Goal: Task Accomplishment & Management: Complete application form

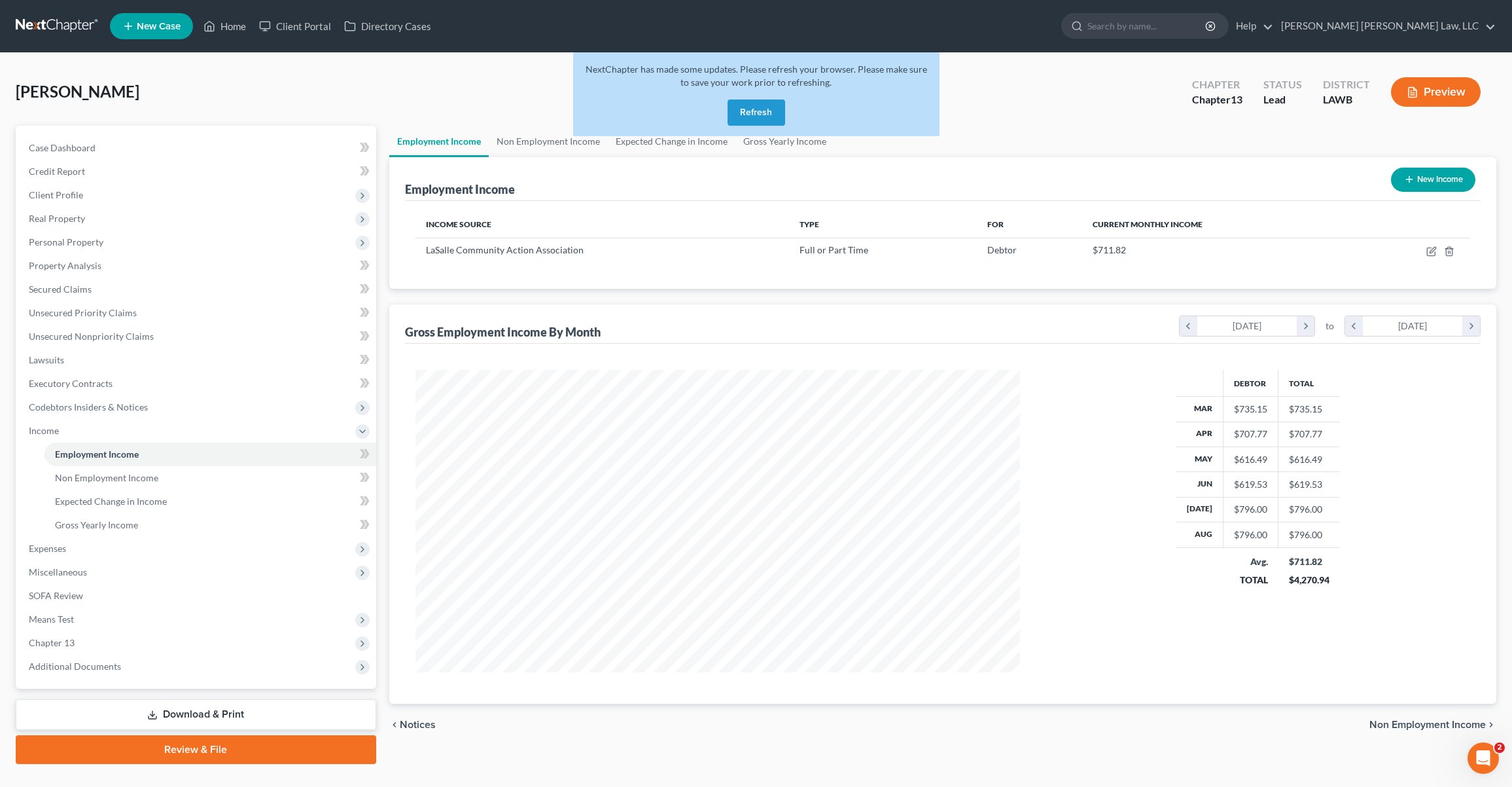
scroll to position [302, 631]
click at [740, 107] on button "Refresh" at bounding box center [756, 112] width 58 height 26
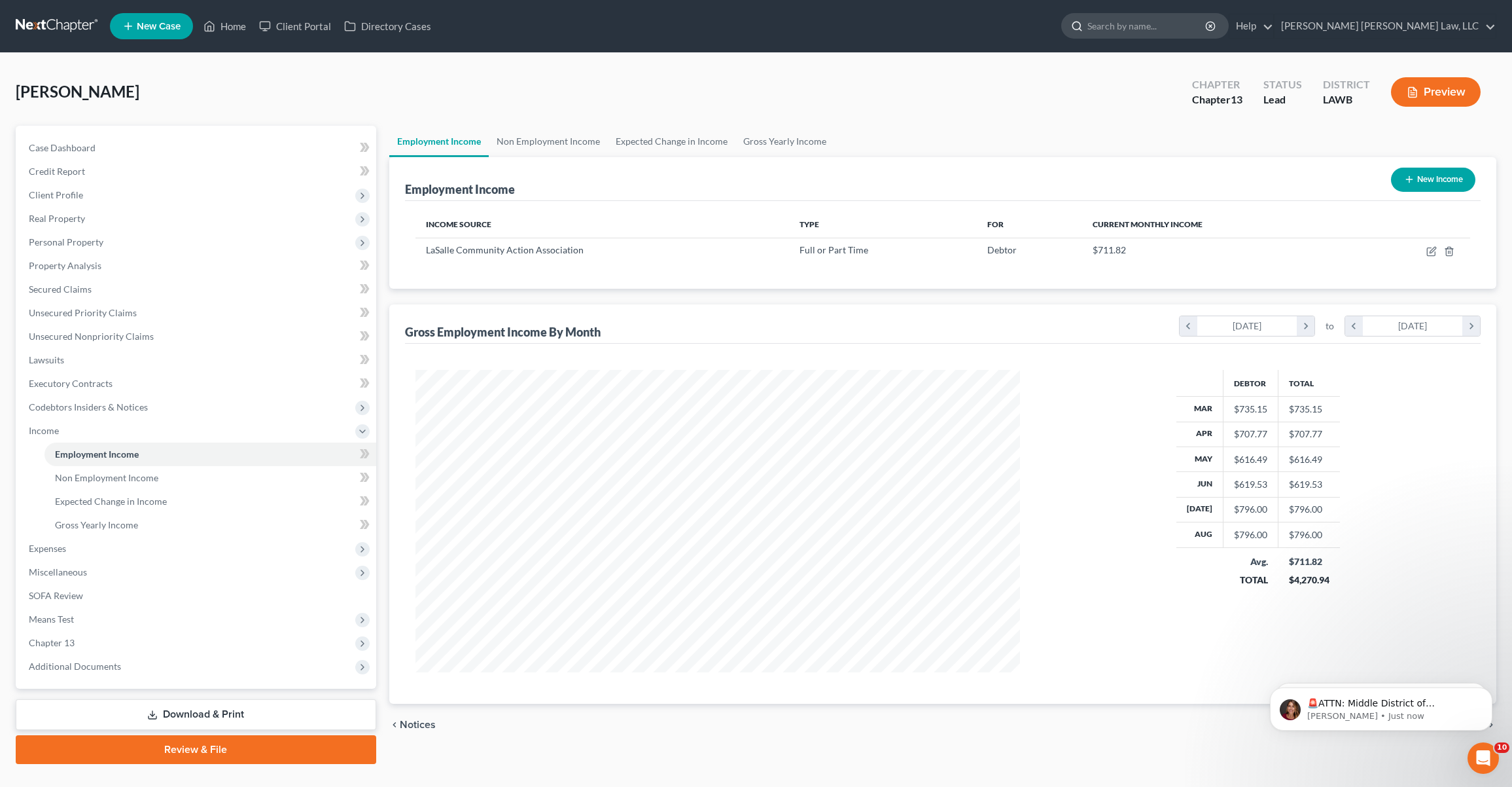
click at [1207, 20] on input "search" at bounding box center [1147, 25] width 120 height 24
type input "[PERSON_NAME]"
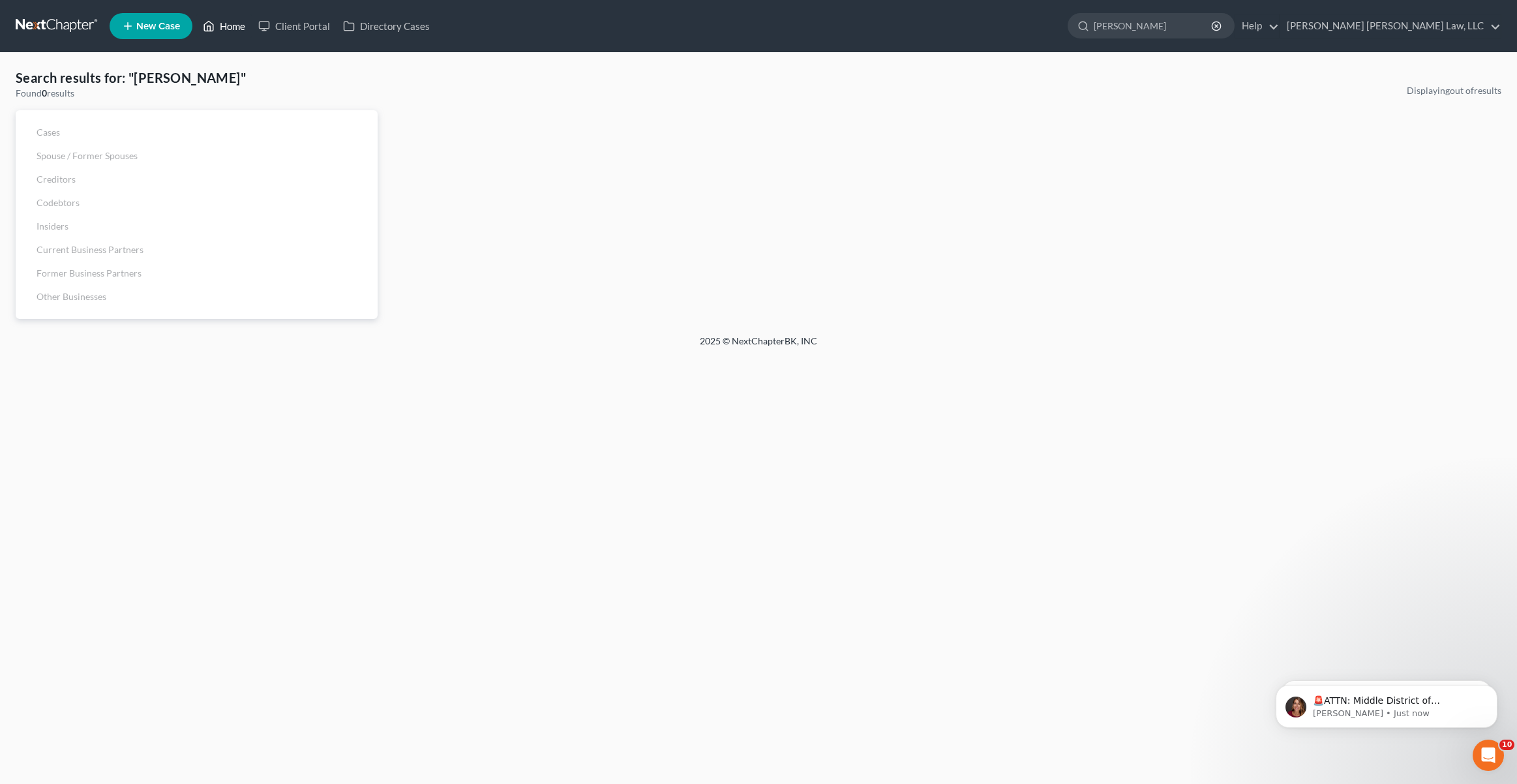
click at [223, 35] on link "Home" at bounding box center [224, 26] width 55 height 24
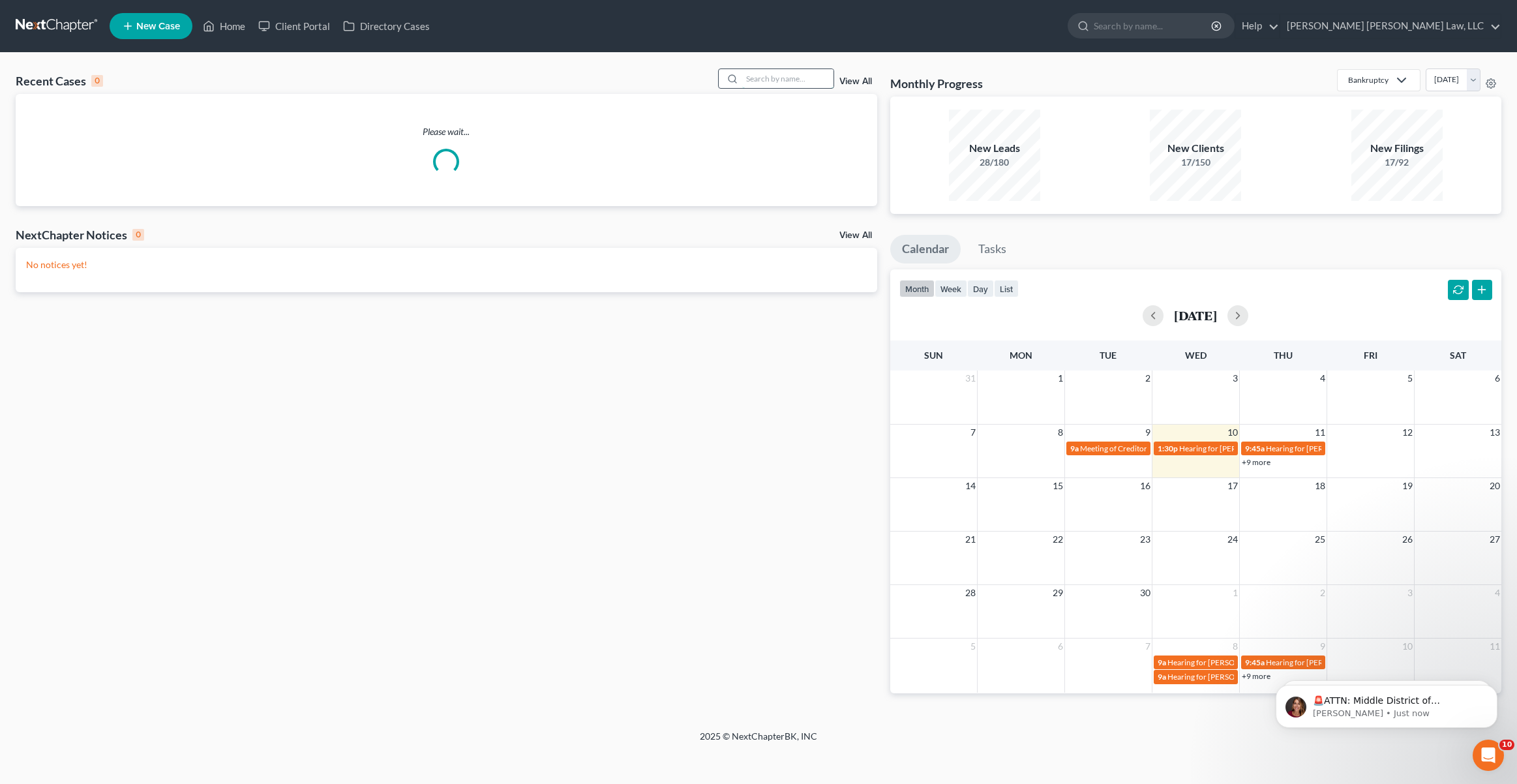
click at [770, 75] on input "search" at bounding box center [788, 79] width 91 height 19
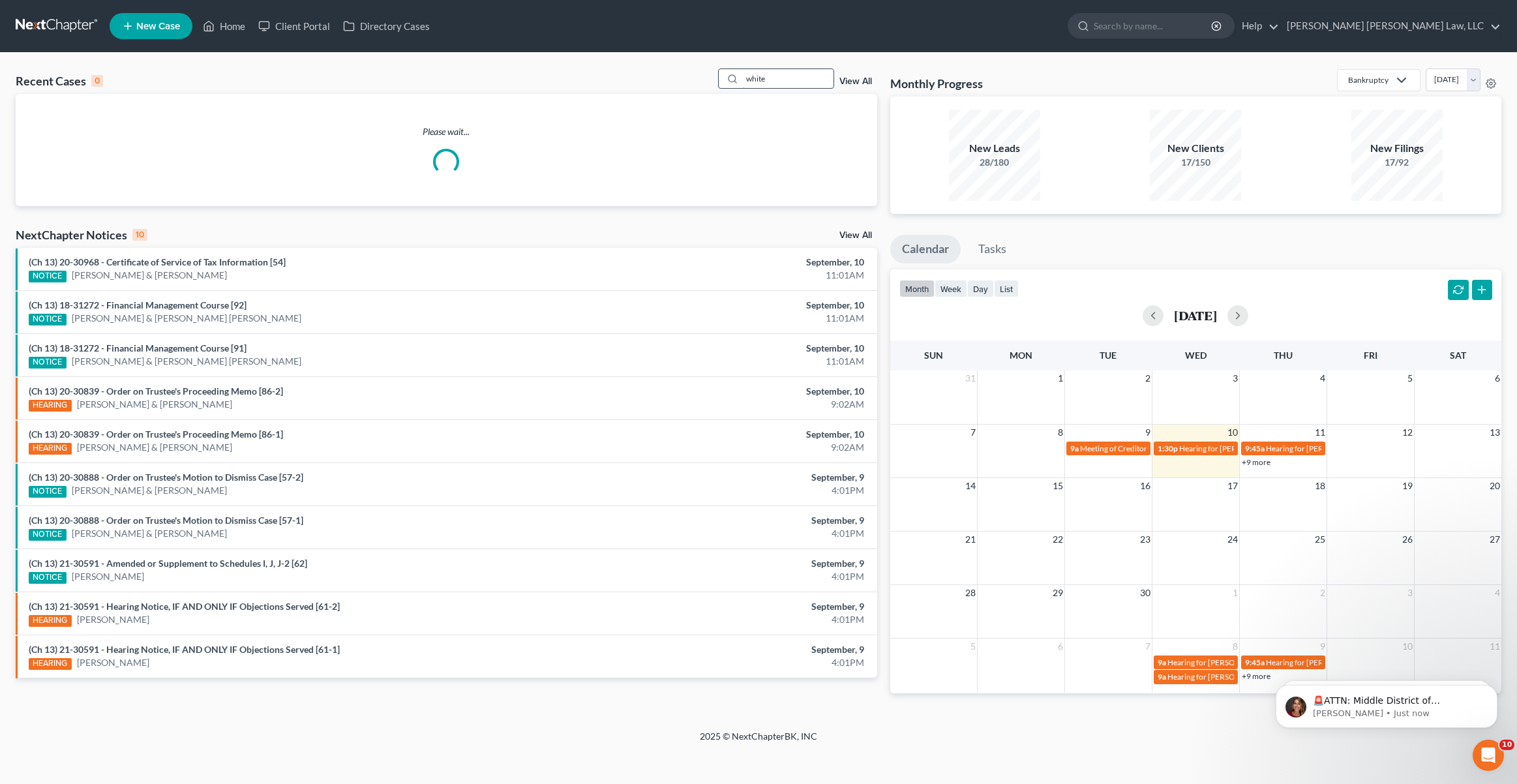
type input "white"
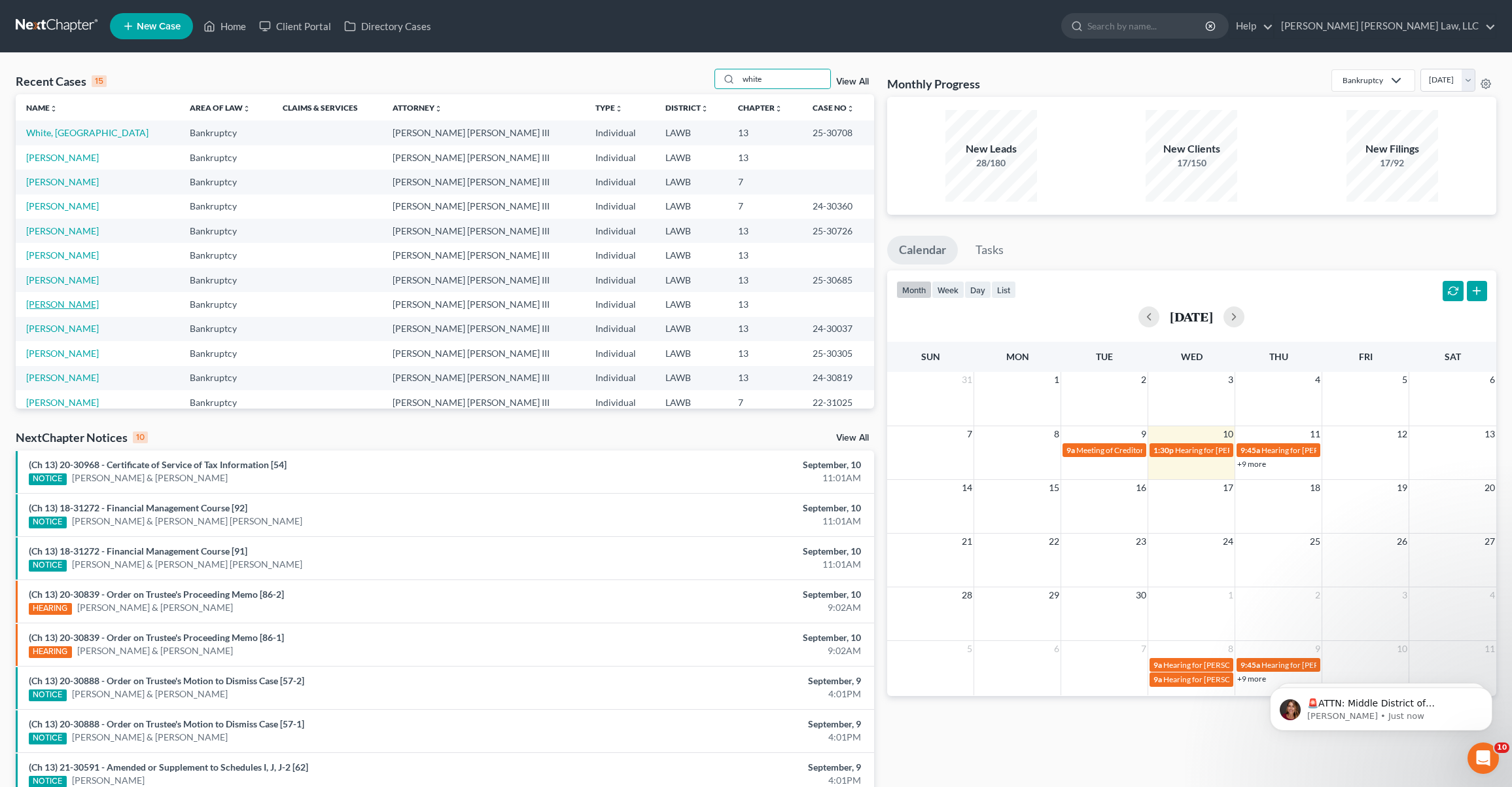
click at [50, 305] on link "[PERSON_NAME]" at bounding box center [62, 304] width 73 height 11
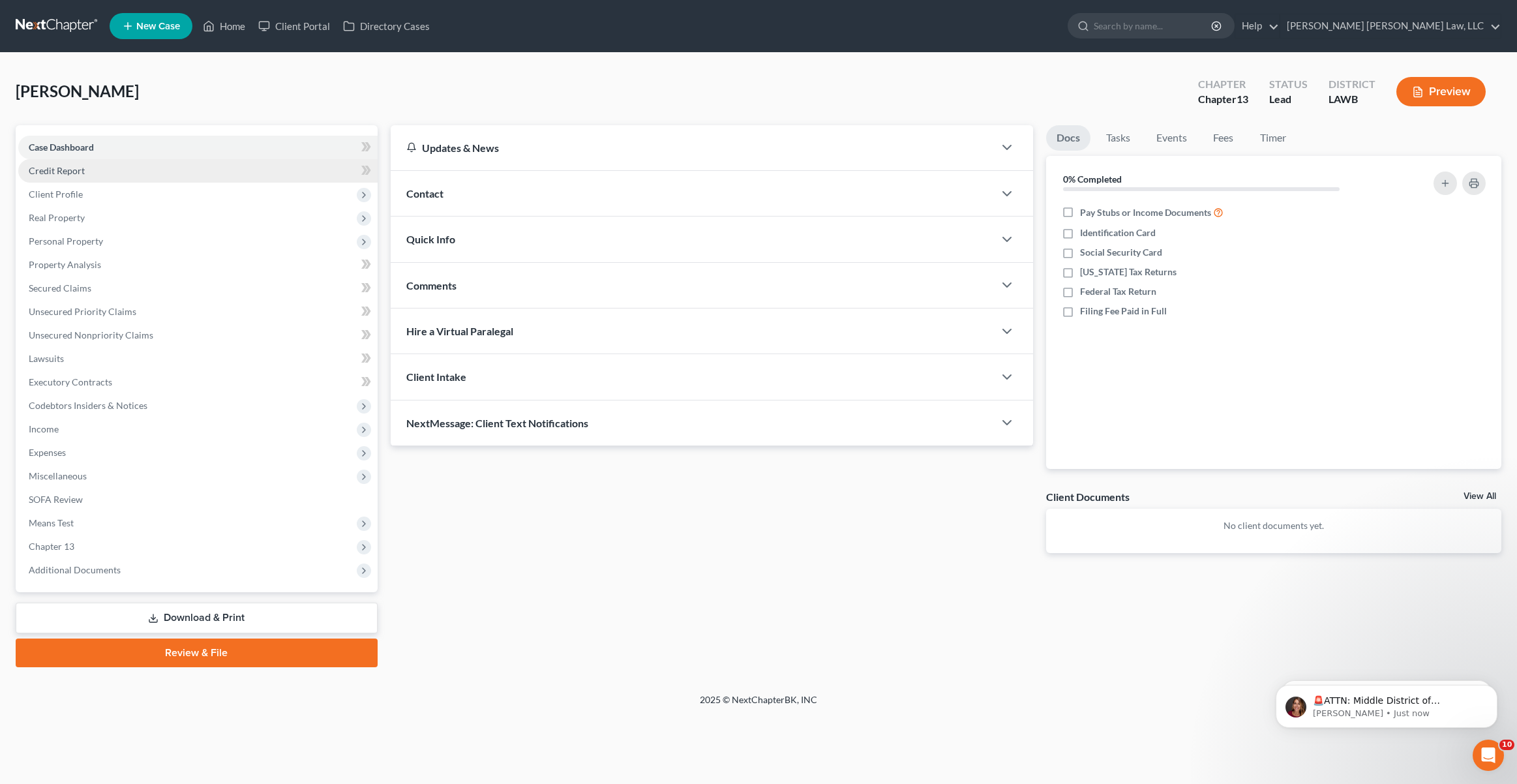
click at [67, 172] on span "Credit Report" at bounding box center [56, 171] width 56 height 11
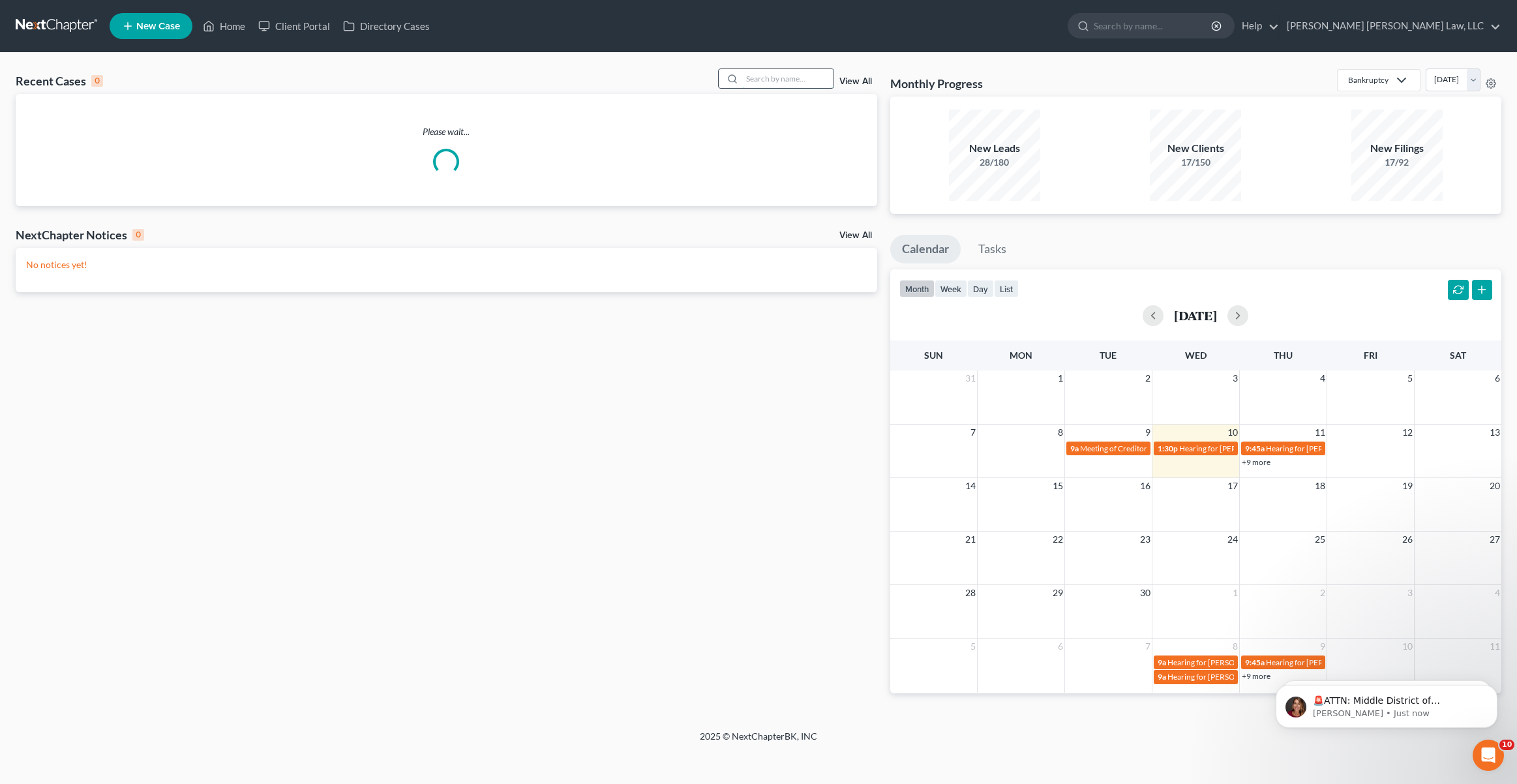
click at [774, 82] on input "search" at bounding box center [788, 79] width 91 height 19
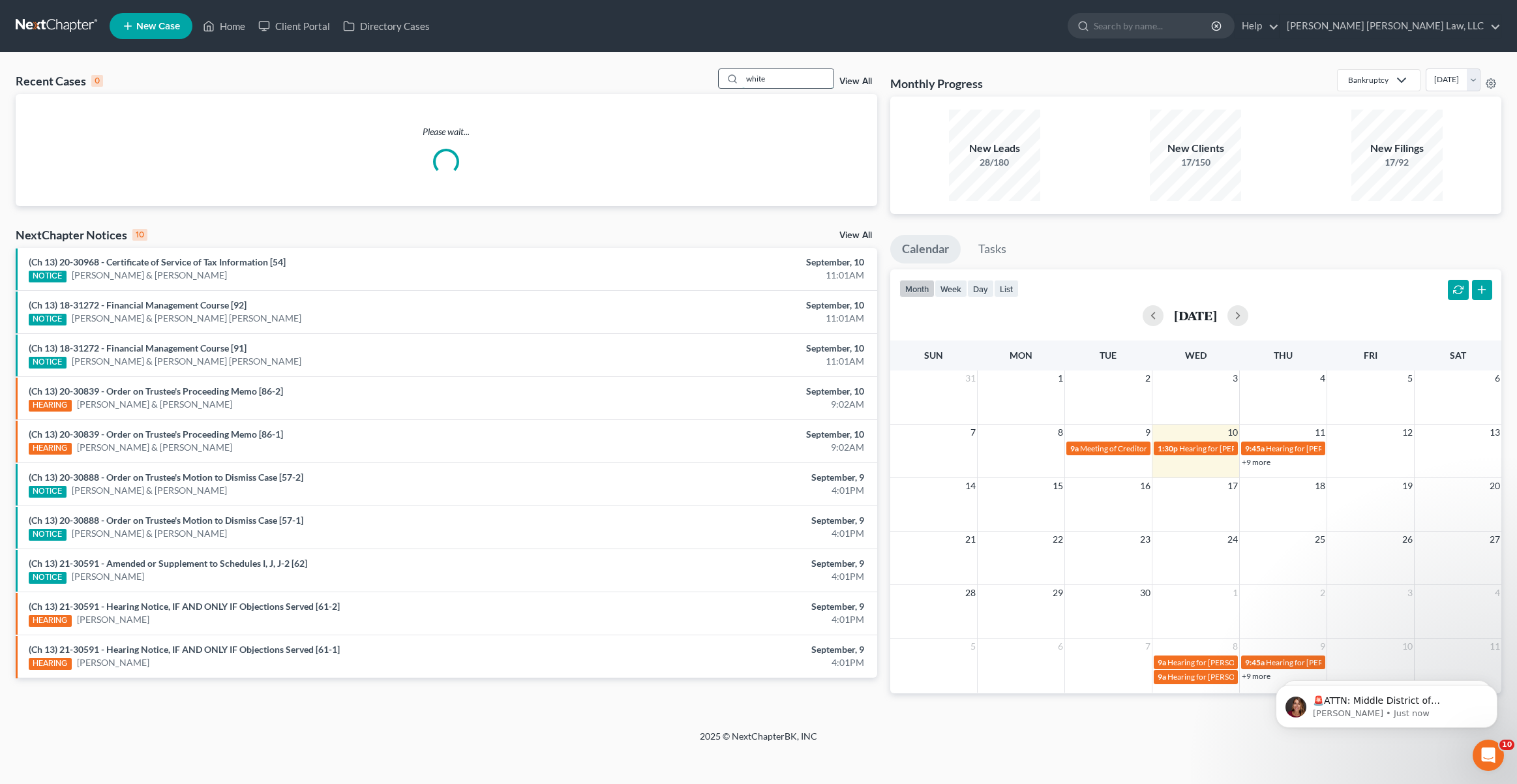
type input "white"
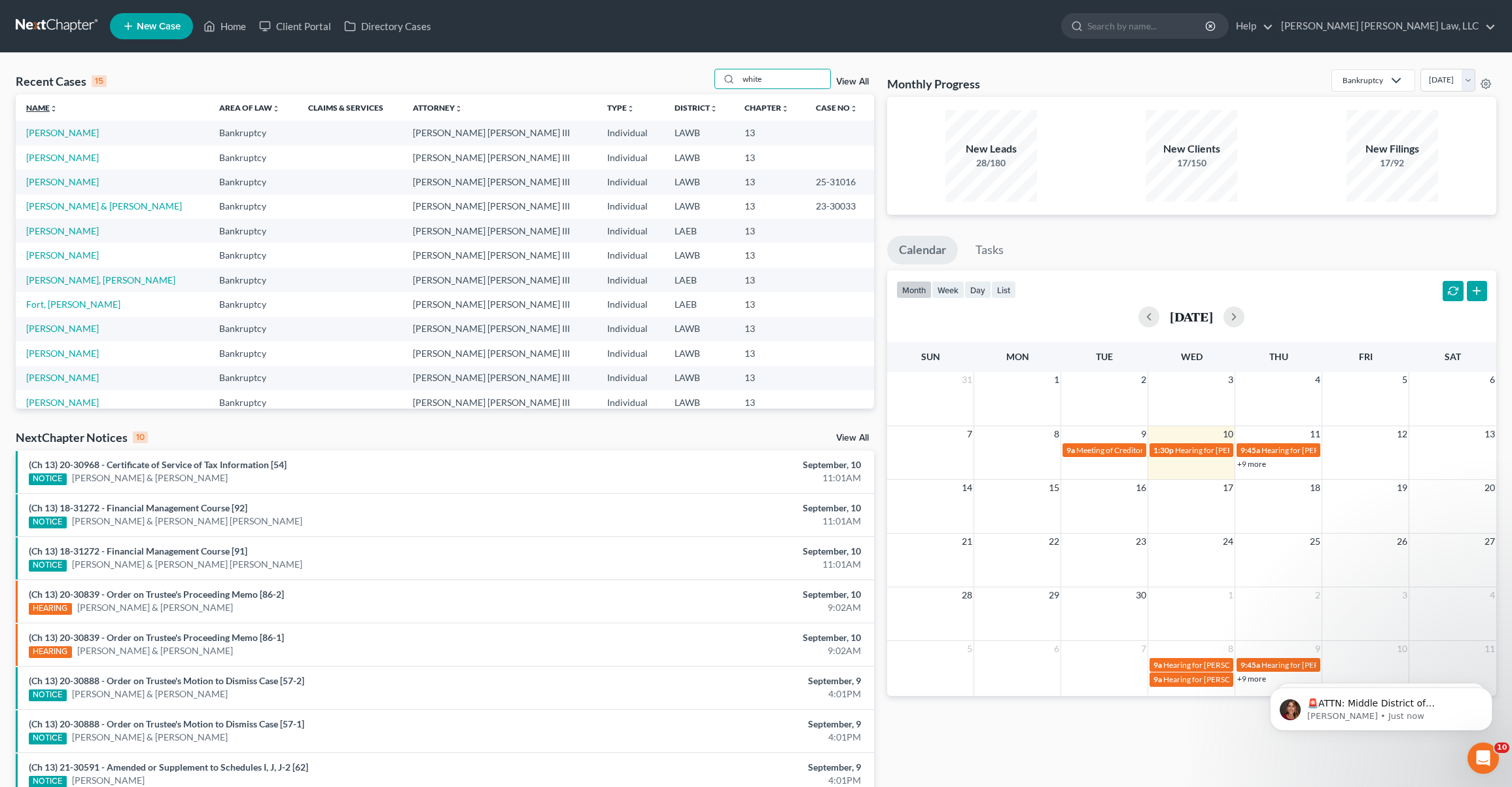
click at [54, 108] on icon "unfold_more" at bounding box center [54, 109] width 8 height 8
click at [54, 108] on icon "expand_less" at bounding box center [55, 109] width 8 height 8
click at [49, 106] on link "Name unfold_more expand_more expand_less" at bounding box center [42, 107] width 32 height 9
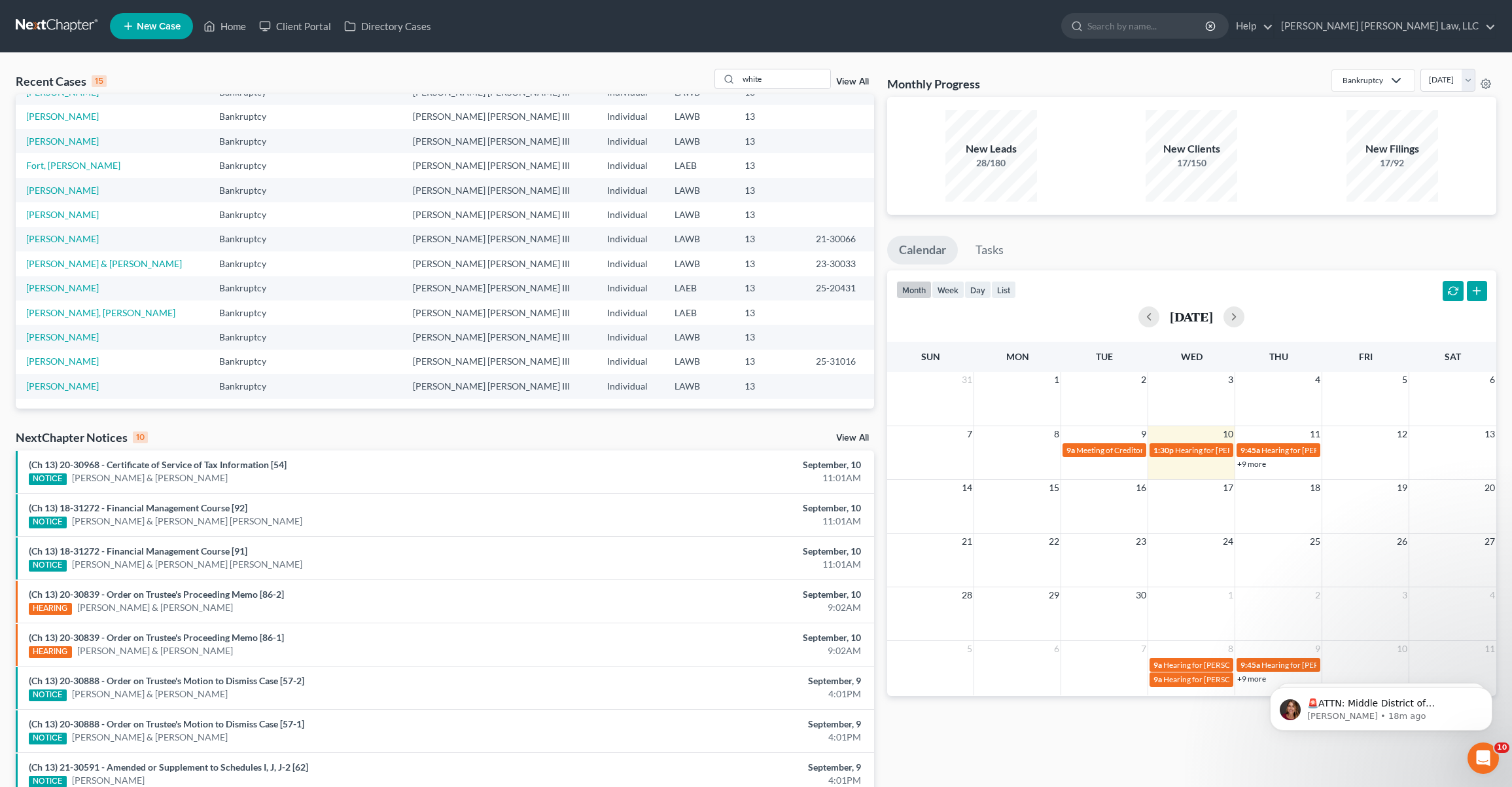
click at [125, 29] on icon at bounding box center [128, 26] width 12 height 16
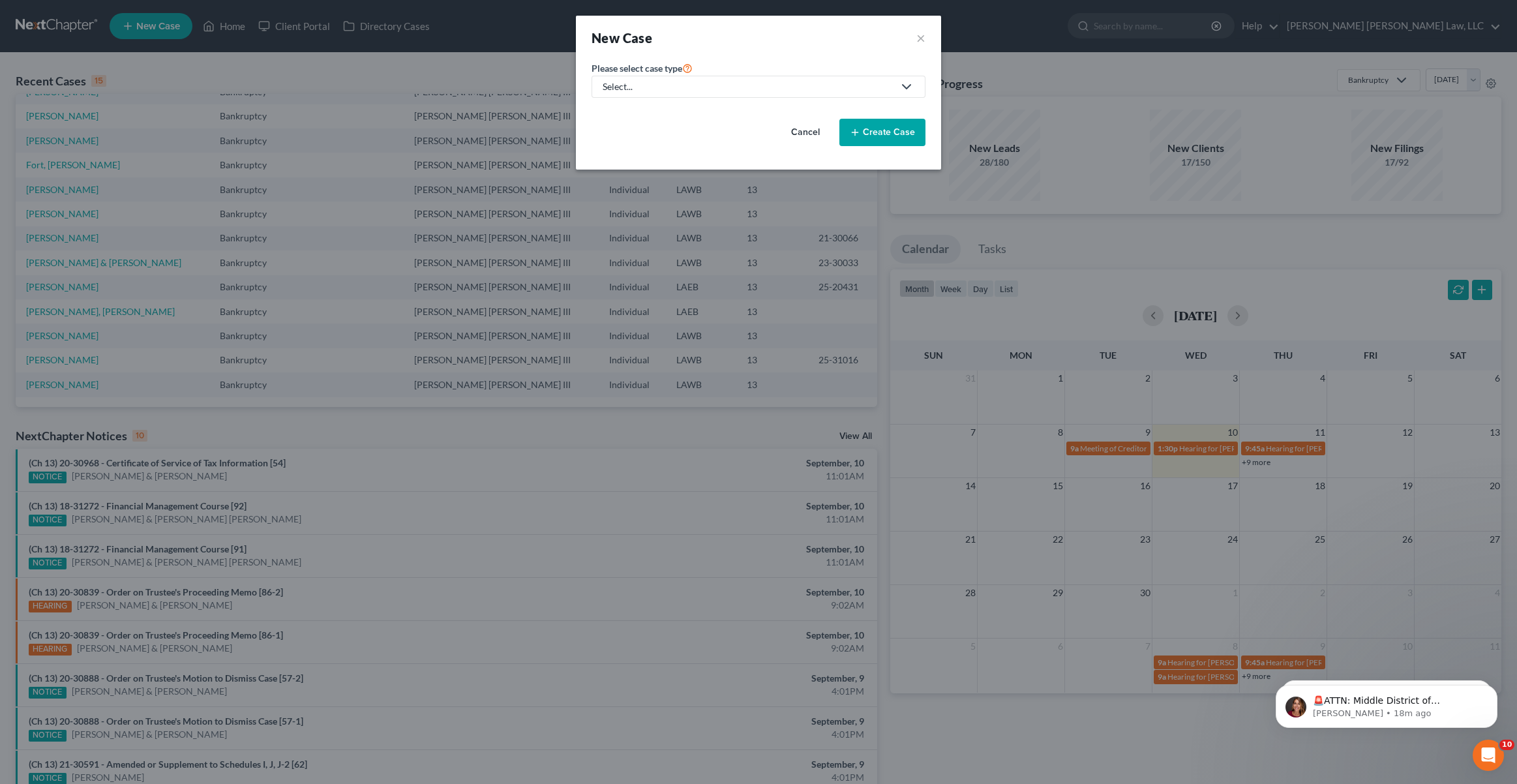
click at [696, 80] on div "Select..." at bounding box center [748, 86] width 291 height 13
click at [678, 109] on div "Bankruptcy" at bounding box center [662, 112] width 116 height 13
select select "36"
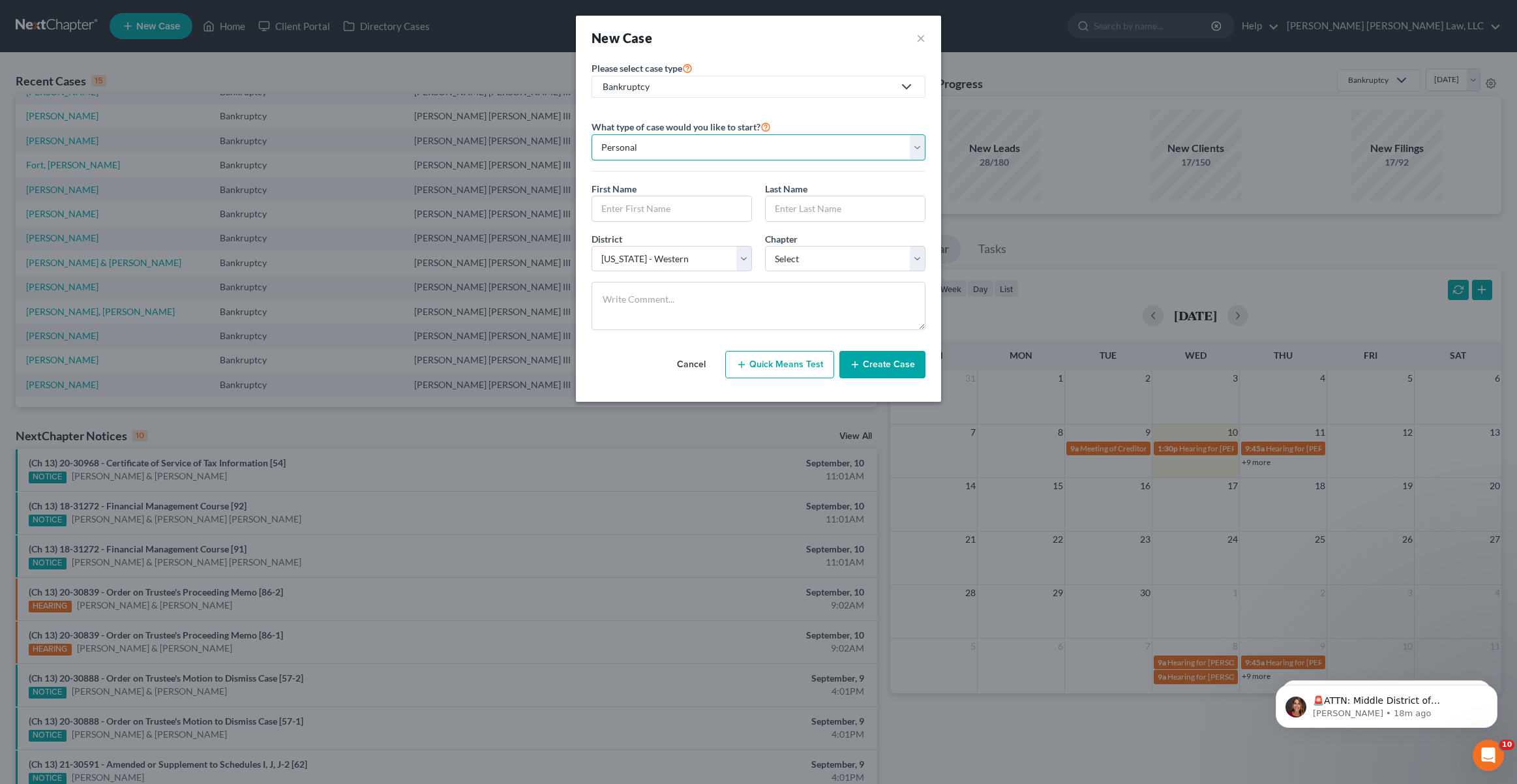
click at [725, 137] on select "Personal Business" at bounding box center [758, 147] width 334 height 26
click at [671, 212] on input "text" at bounding box center [672, 209] width 159 height 25
type input "kamala"
type input "[PERSON_NAME]"
click at [803, 261] on select "Select 7 11 12 13" at bounding box center [845, 259] width 160 height 26
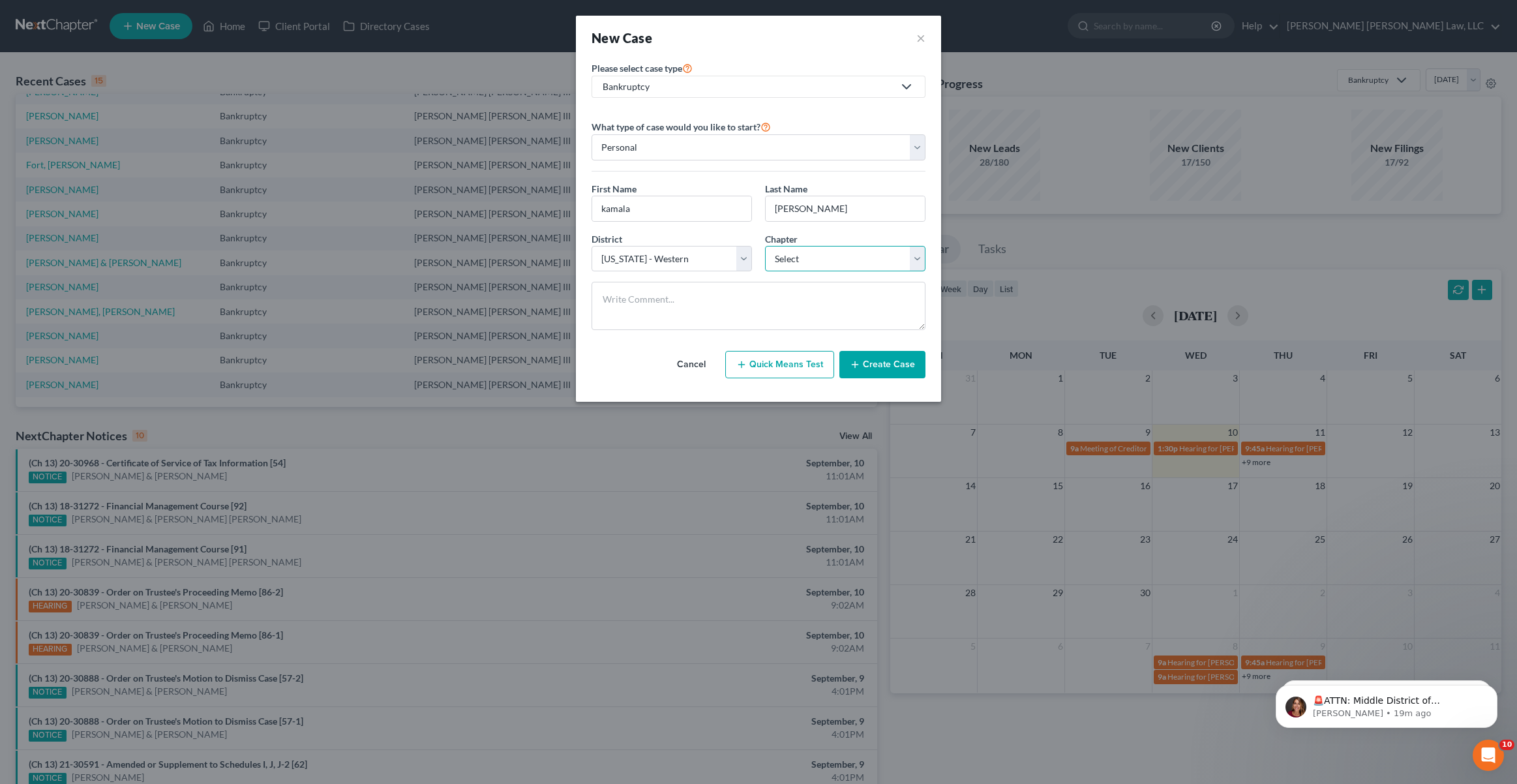
select select "3"
click at [765, 246] on select "Select 7 11 12 13" at bounding box center [845, 259] width 160 height 26
click at [874, 352] on button "Create Case" at bounding box center [882, 364] width 86 height 28
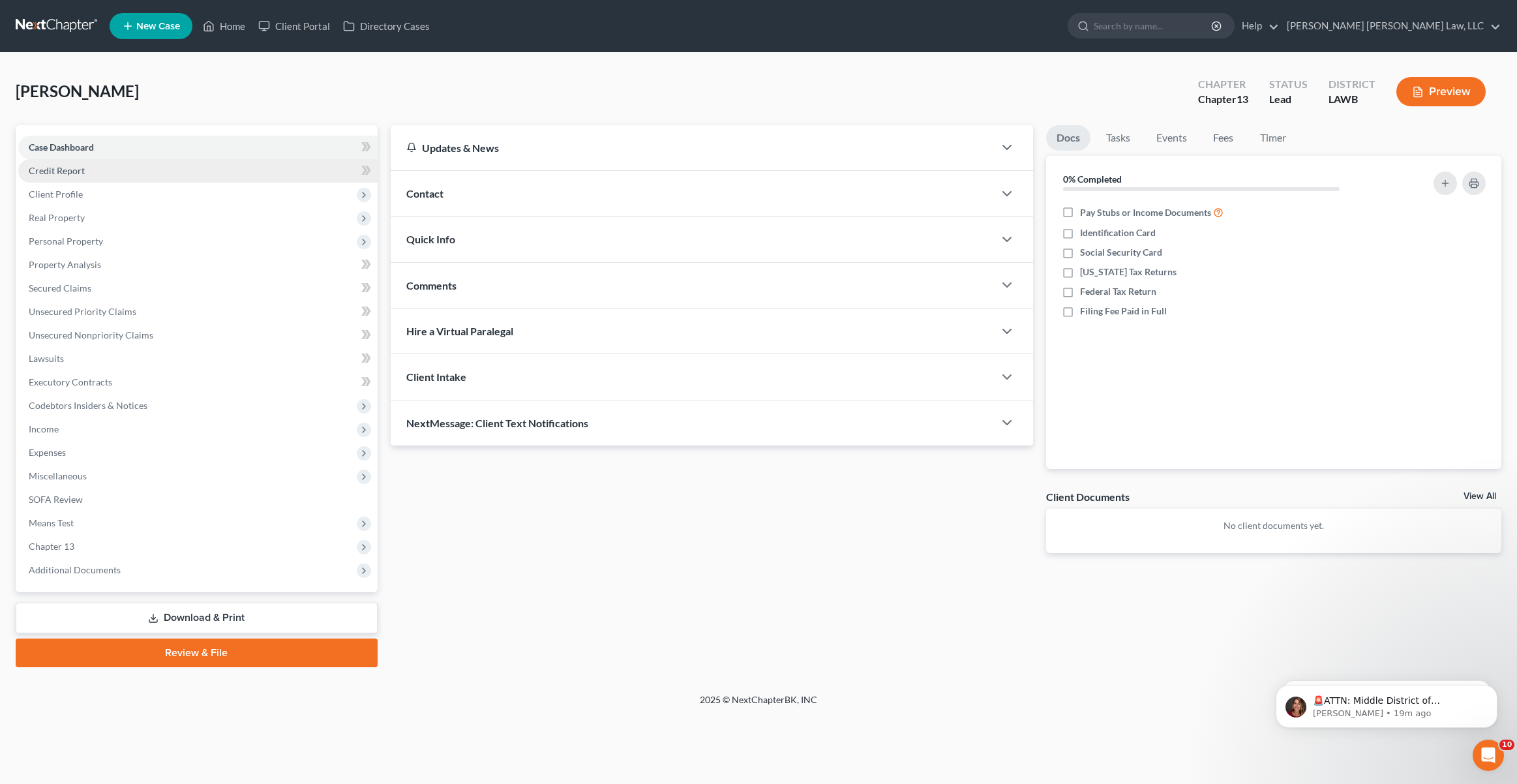
click at [193, 177] on link "Credit Report" at bounding box center [197, 171] width 359 height 24
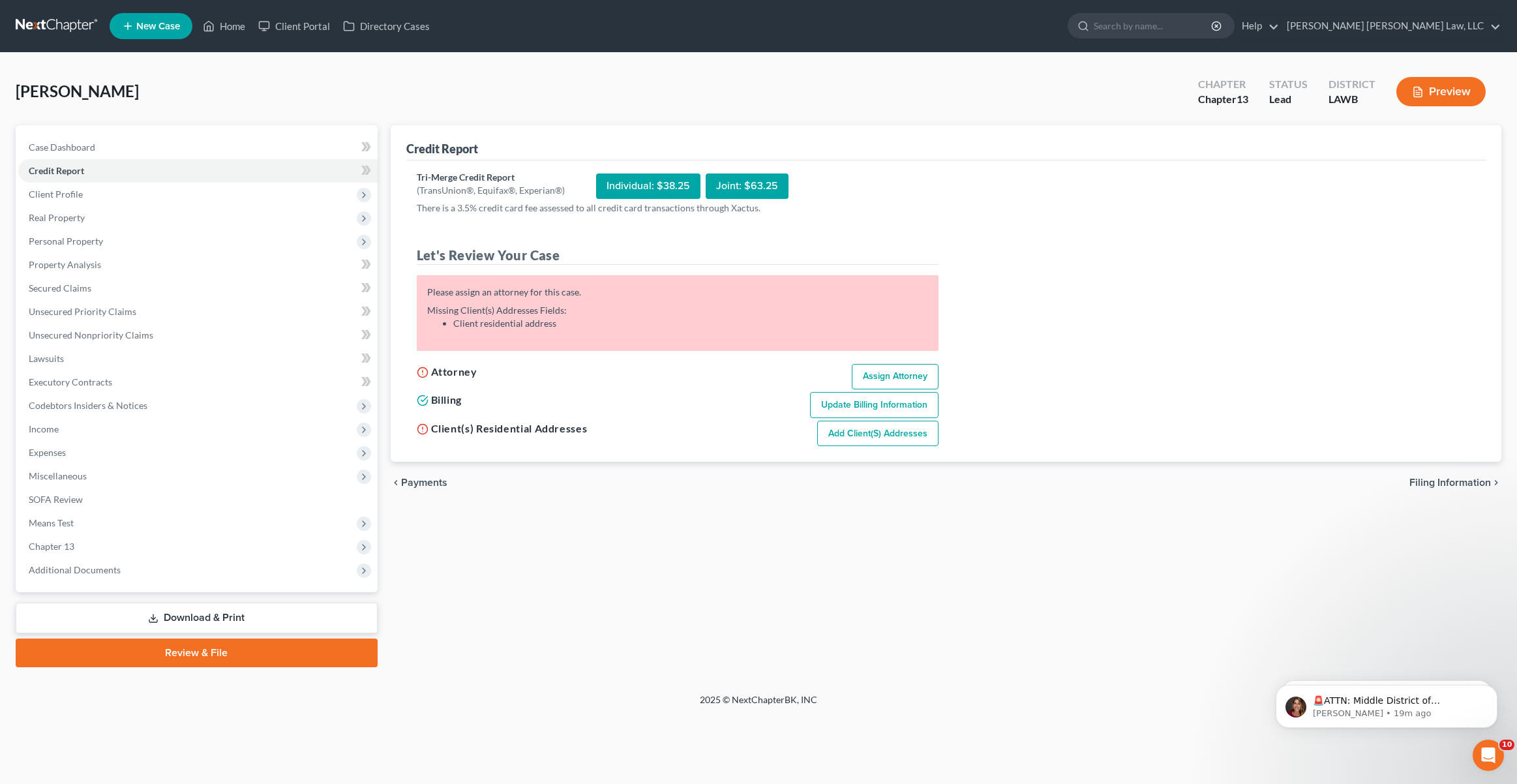
click at [886, 379] on link "Assign Attorney" at bounding box center [895, 377] width 87 height 26
select select "1"
select select "0"
select select "3"
select select "36"
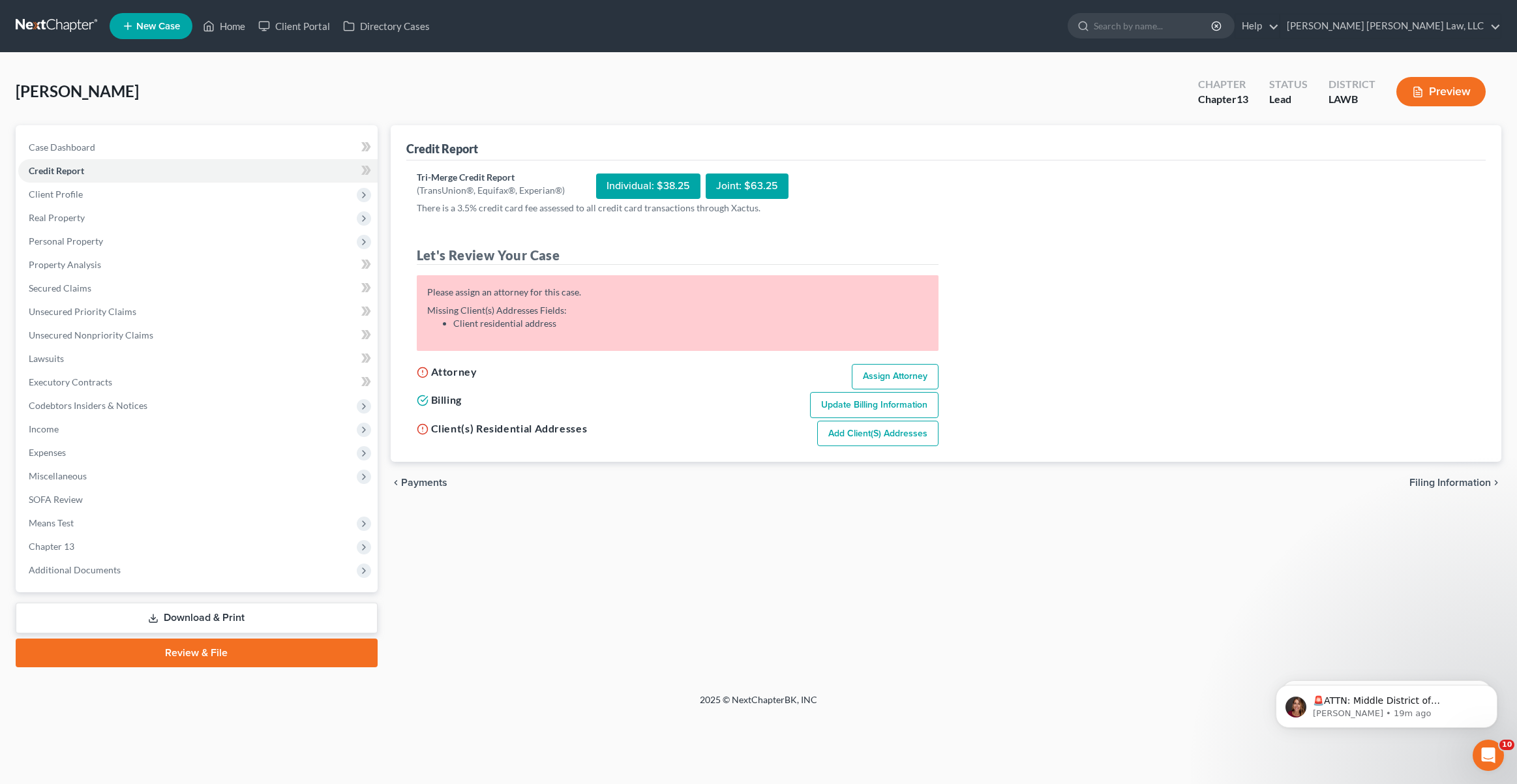
select select "19"
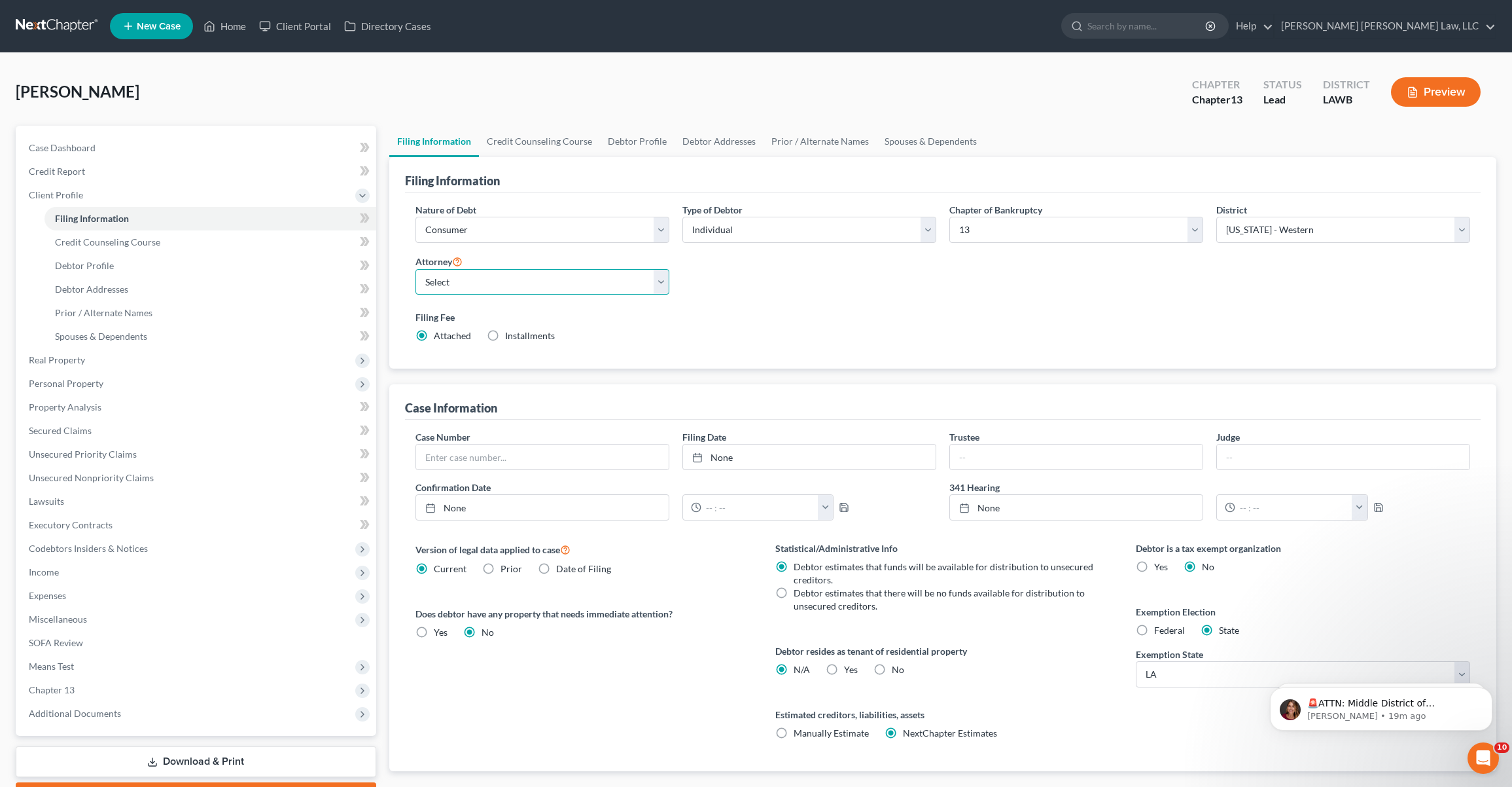
click at [519, 282] on select "Select [PERSON_NAME] [PERSON_NAME] III - LAWB [PERSON_NAME] [PERSON_NAME] III -…" at bounding box center [543, 282] width 254 height 26
select select "0"
click at [416, 269] on select "Select [PERSON_NAME] [PERSON_NAME] III - LAWB [PERSON_NAME] [PERSON_NAME] III -…" at bounding box center [543, 282] width 254 height 26
click at [688, 144] on link "Debtor Addresses" at bounding box center [719, 141] width 89 height 32
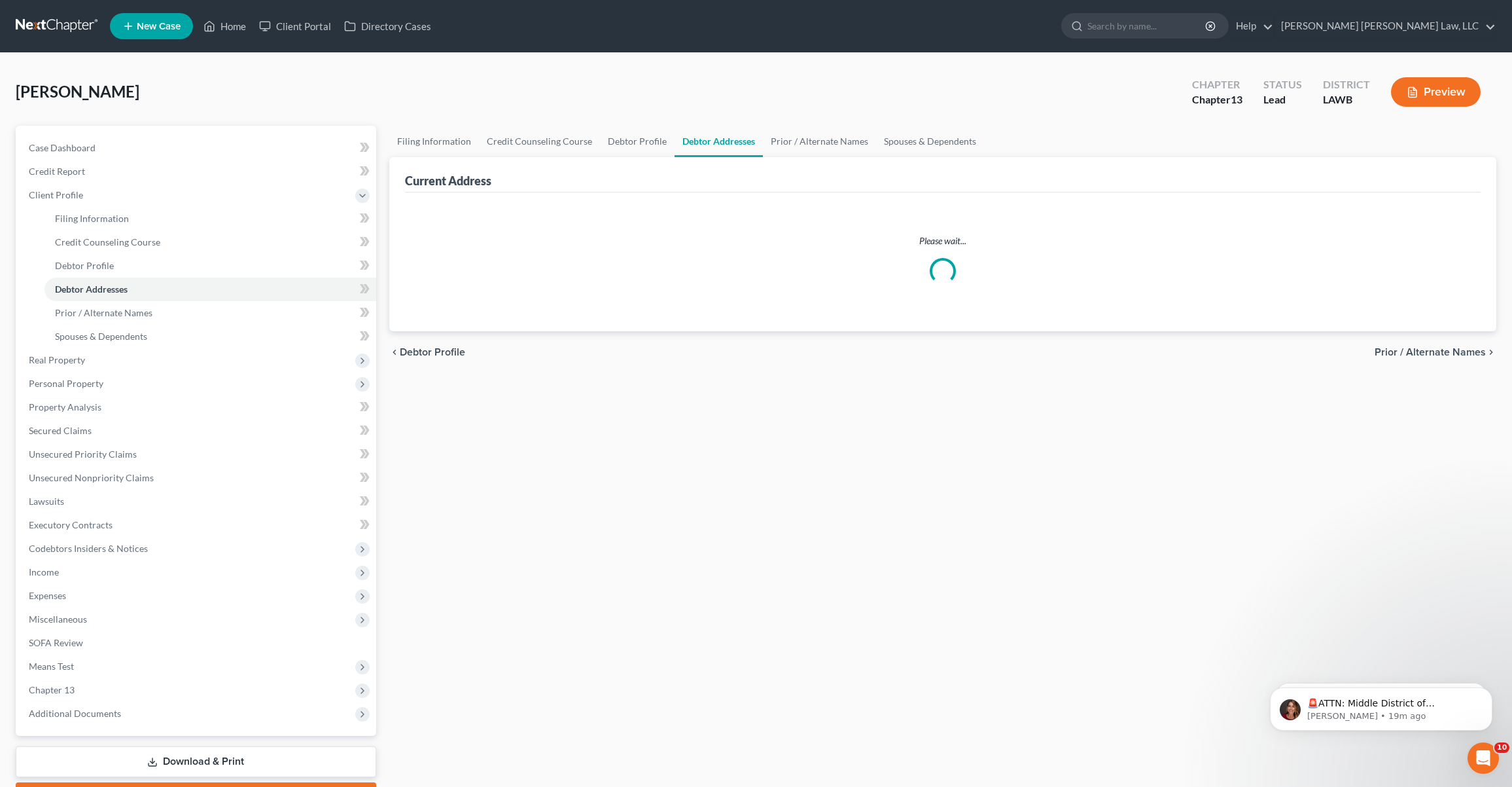
select select "0"
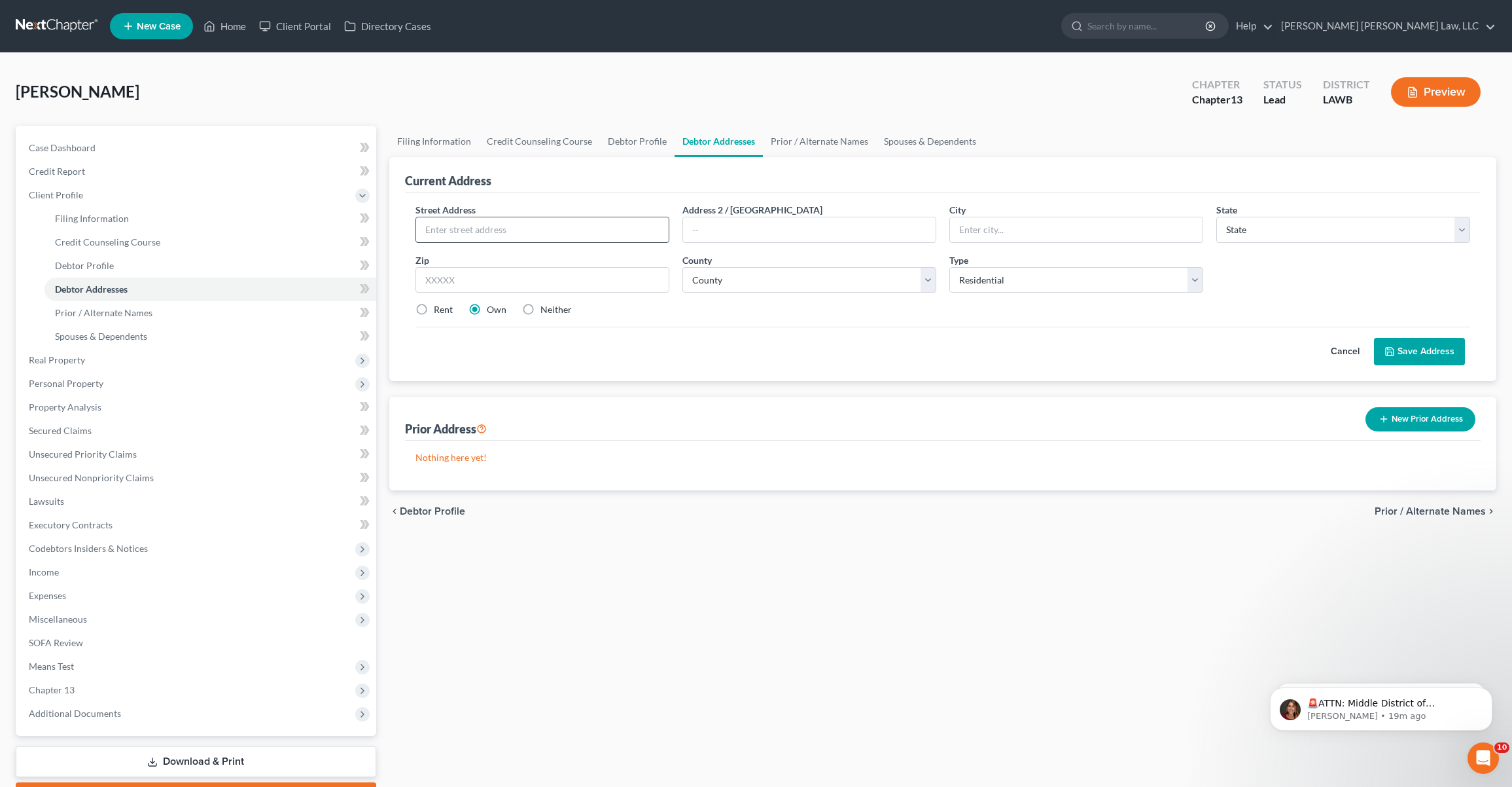
click at [571, 238] on input "text" at bounding box center [542, 230] width 253 height 25
type input "103 [PERSON_NAME] Dr"
type input "D"
type input "Monroe"
select select "19"
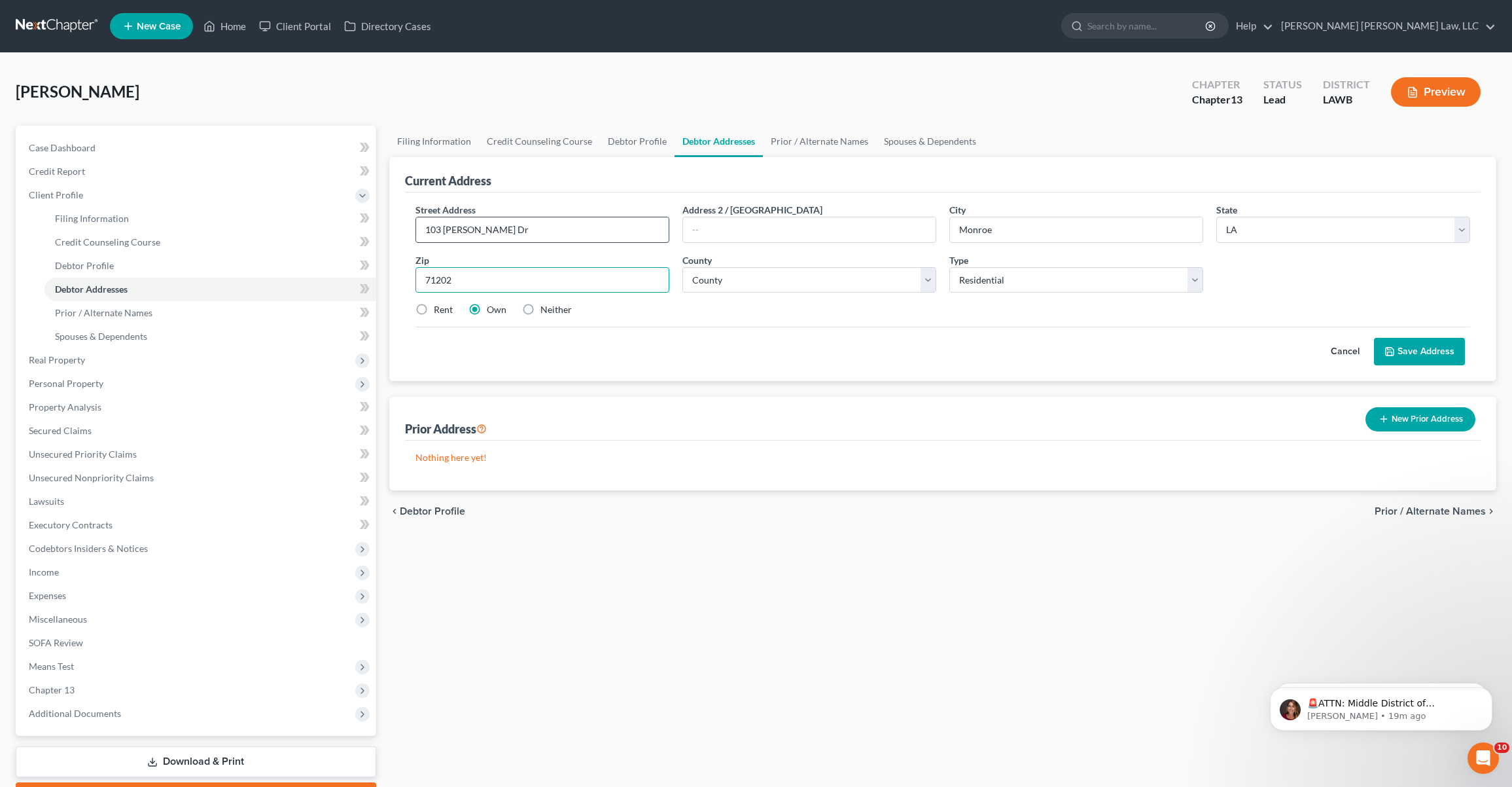
type input "71202"
select select "36"
click at [1409, 360] on button "Save Address" at bounding box center [1420, 351] width 91 height 28
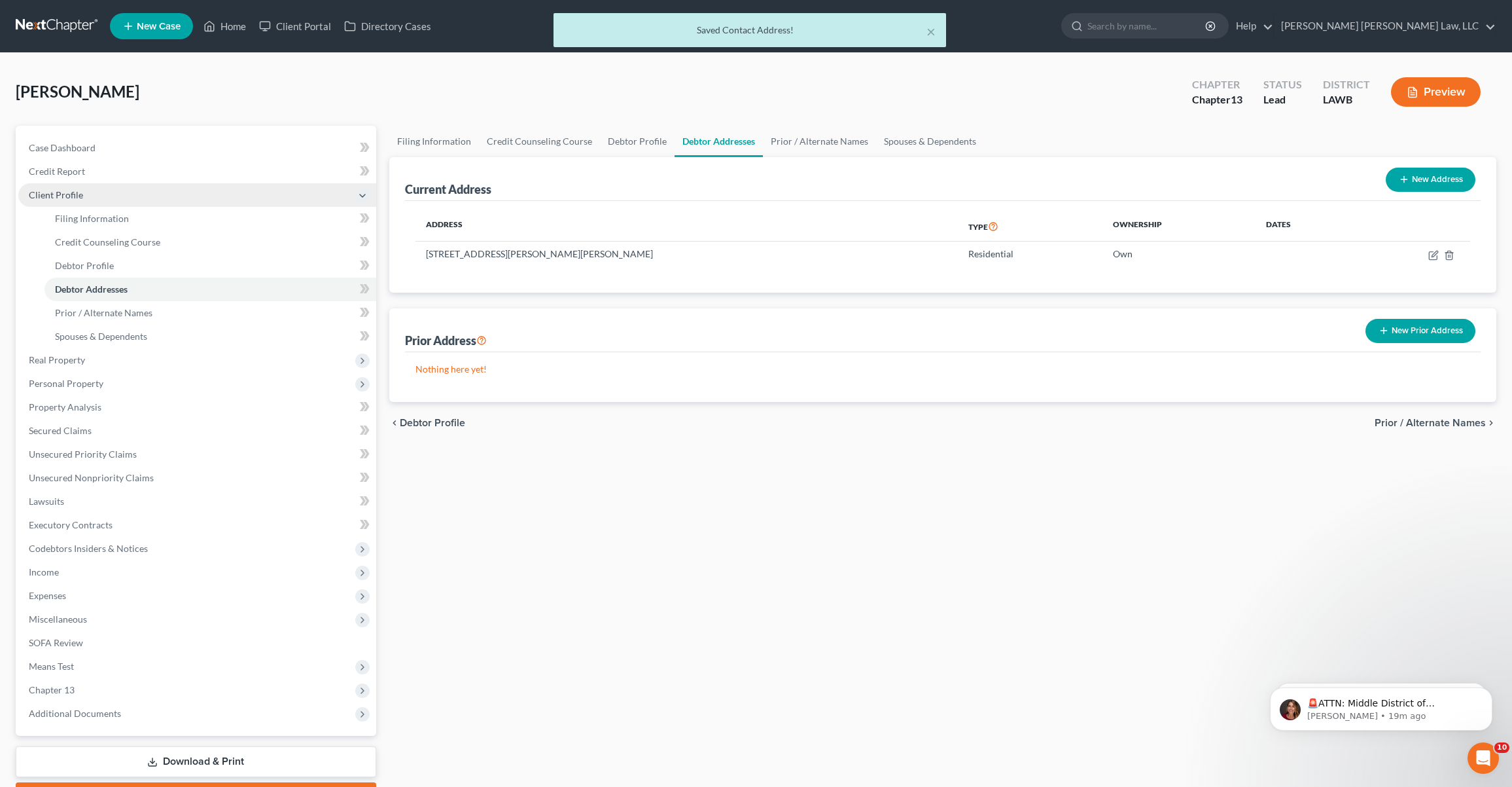
click at [132, 184] on span "Client Profile" at bounding box center [197, 195] width 358 height 24
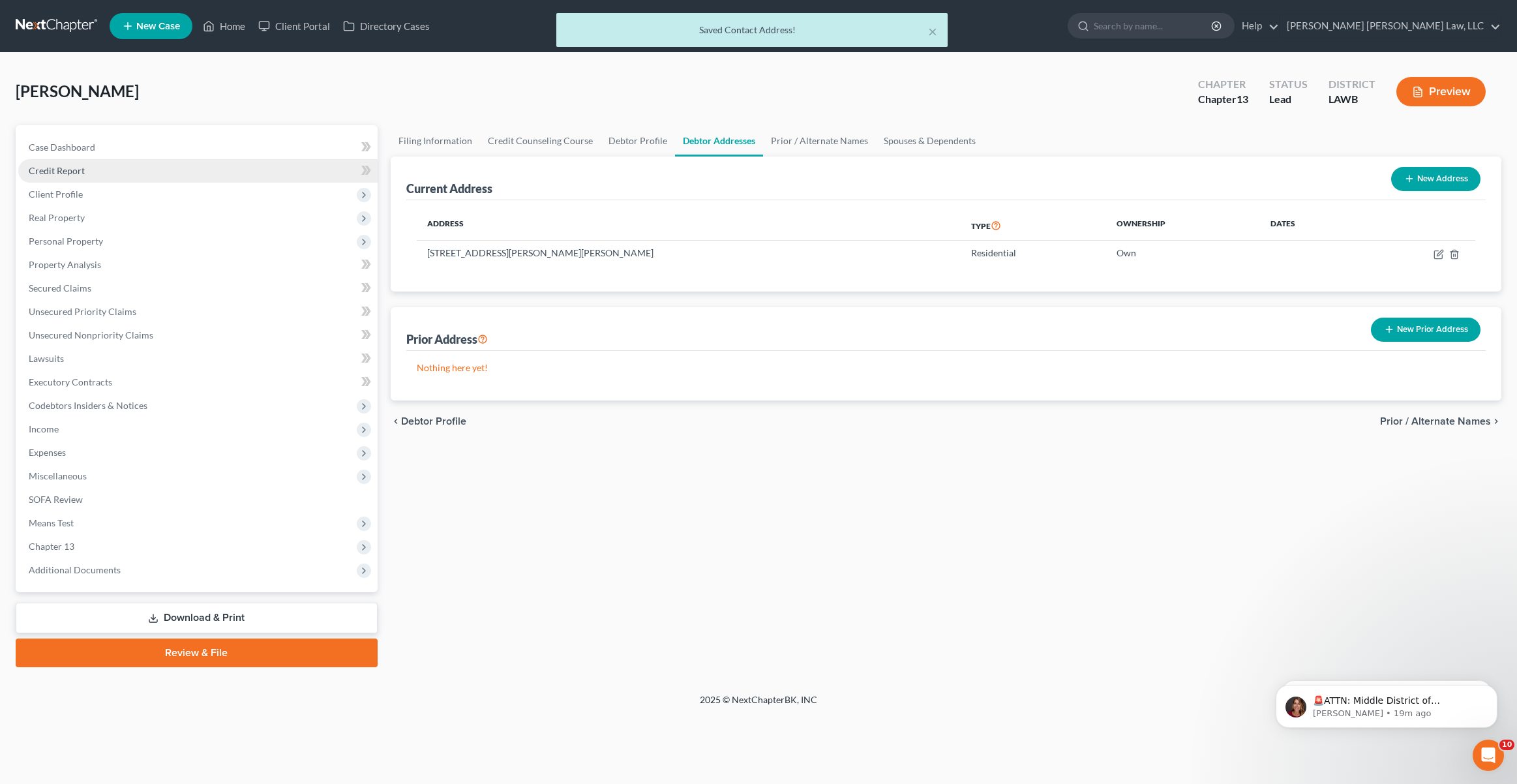
click at [128, 171] on link "Credit Report" at bounding box center [197, 171] width 359 height 24
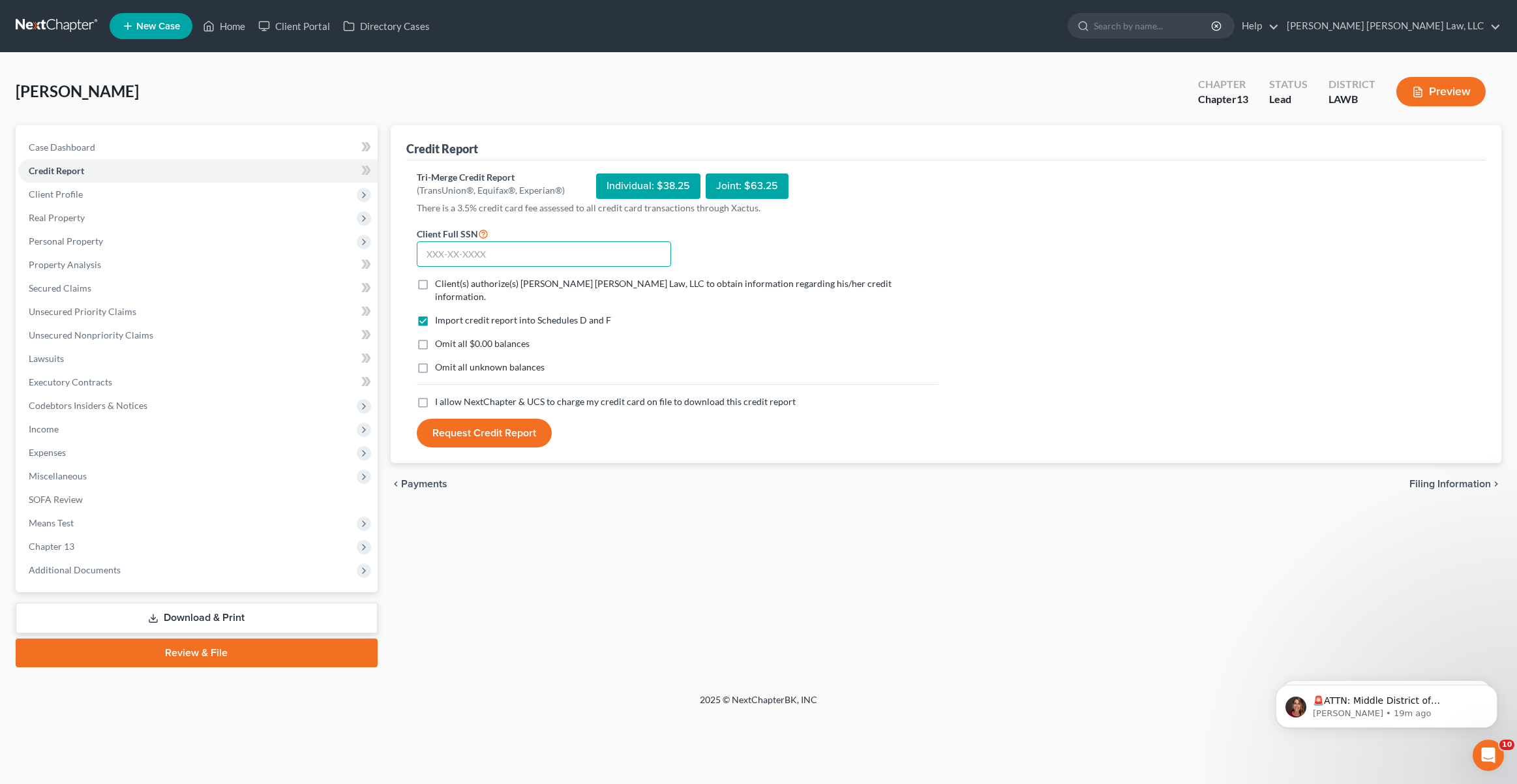
click at [462, 254] on input "text" at bounding box center [543, 254] width 254 height 26
type input "434-51-7794"
click at [447, 283] on span "Client(s) authorize(s) [PERSON_NAME] [PERSON_NAME] Law, LLC to obtain informati…" at bounding box center [663, 289] width 457 height 24
click at [447, 283] on input "Client(s) authorize(s) [PERSON_NAME] [PERSON_NAME] Law, LLC to obtain informati…" at bounding box center [444, 281] width 9 height 9
checkbox input "true"
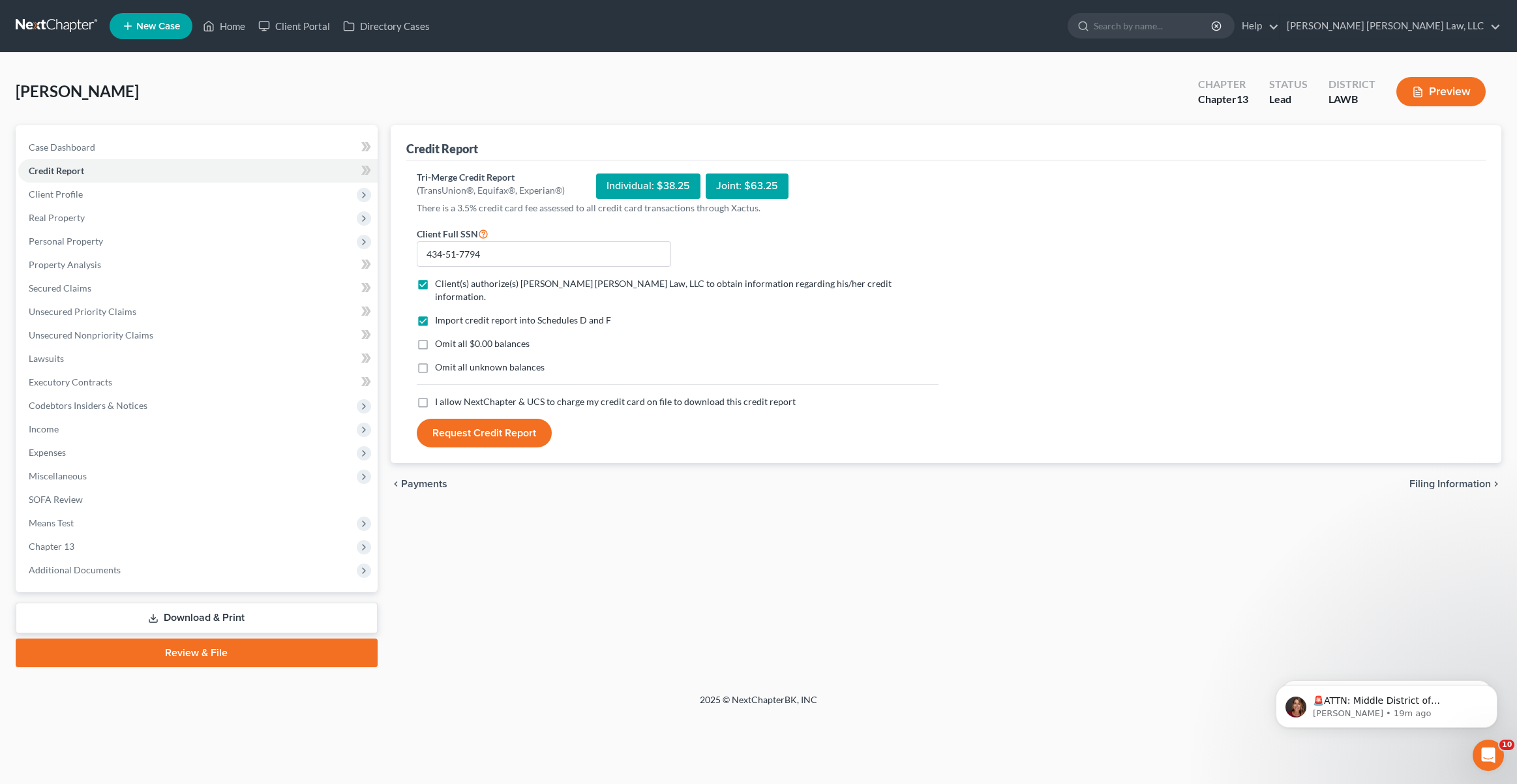
click at [435, 337] on label "Omit all $0.00 balances" at bounding box center [482, 344] width 94 height 13
click at [440, 337] on input "Omit all $0.00 balances" at bounding box center [444, 341] width 9 height 9
checkbox input "true"
click at [435, 361] on label "Omit all unknown balances" at bounding box center [489, 367] width 109 height 13
click at [440, 361] on input "Omit all unknown balances" at bounding box center [444, 365] width 9 height 9
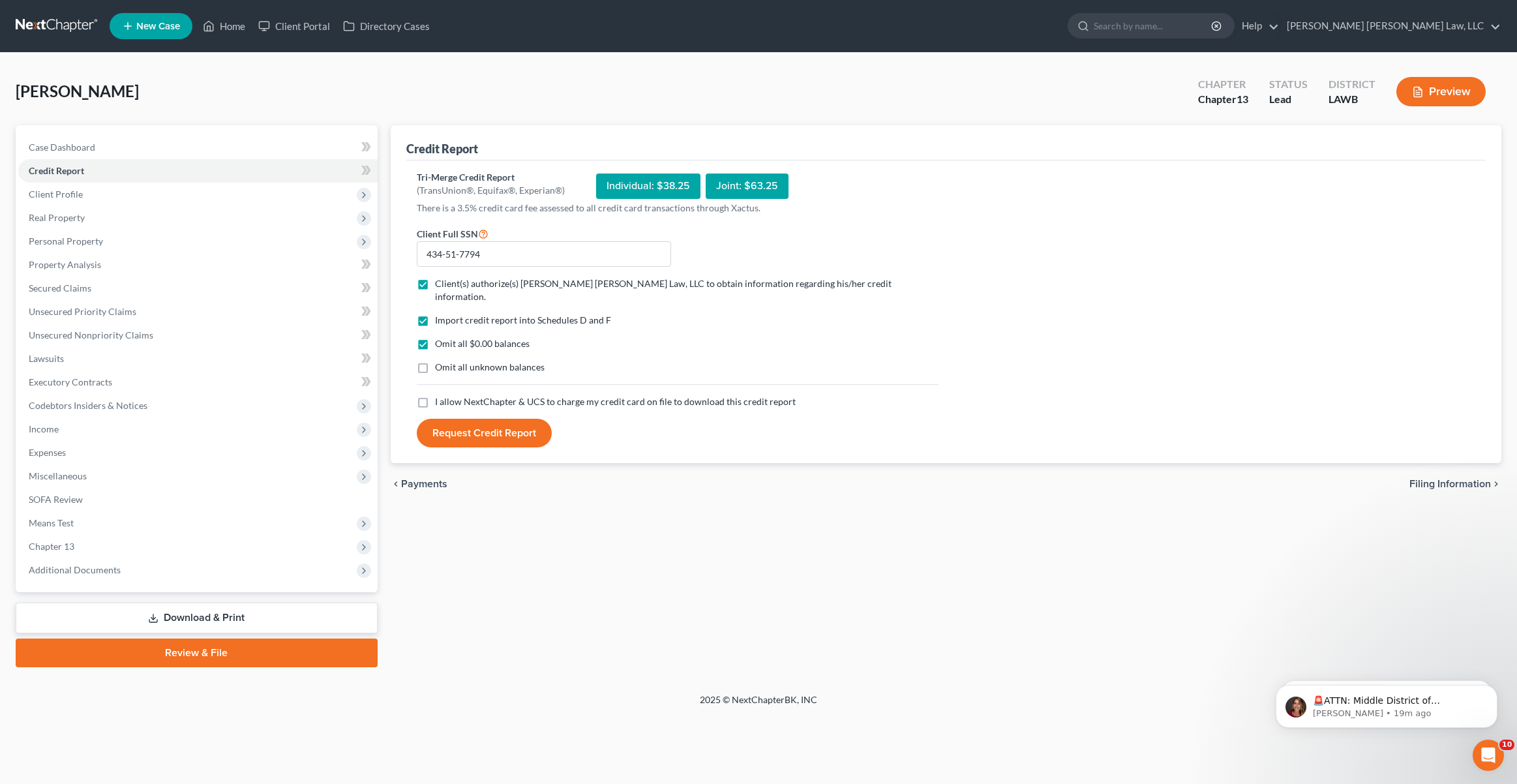
checkbox input "true"
click at [435, 396] on label "I allow NextChapter & UCS to charge my credit card on file to download this cre…" at bounding box center [615, 402] width 361 height 13
click at [440, 396] on input "I allow NextChapter & UCS to charge my credit card on file to download this cre…" at bounding box center [444, 399] width 9 height 9
checkbox input "true"
click at [455, 418] on button "Request Credit Report" at bounding box center [484, 432] width 135 height 28
